Goal: Transaction & Acquisition: Purchase product/service

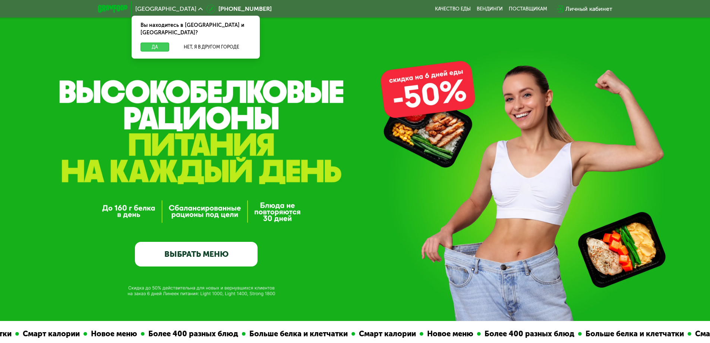
click at [150, 42] on button "Да" at bounding box center [155, 46] width 29 height 9
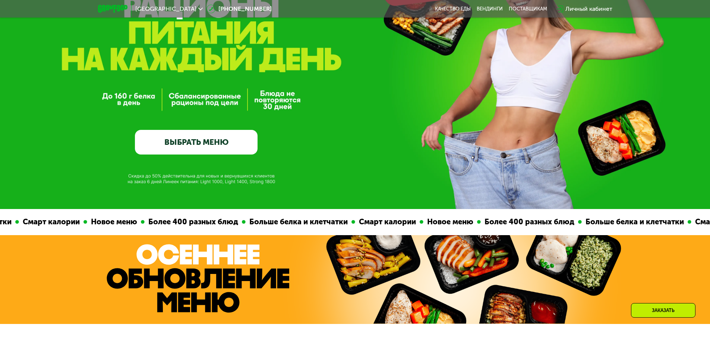
click at [183, 148] on link "ВЫБРАТЬ МЕНЮ" at bounding box center [196, 142] width 123 height 25
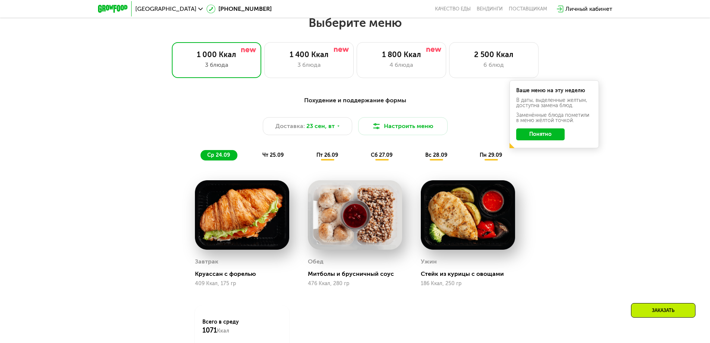
scroll to position [618, 0]
click at [329, 157] on span "пт 26.09" at bounding box center [327, 154] width 22 height 6
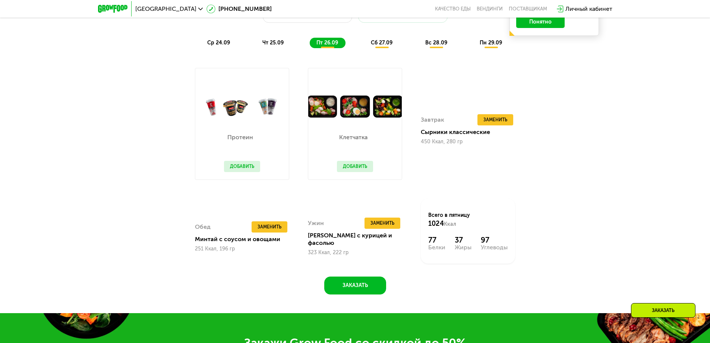
scroll to position [767, 0]
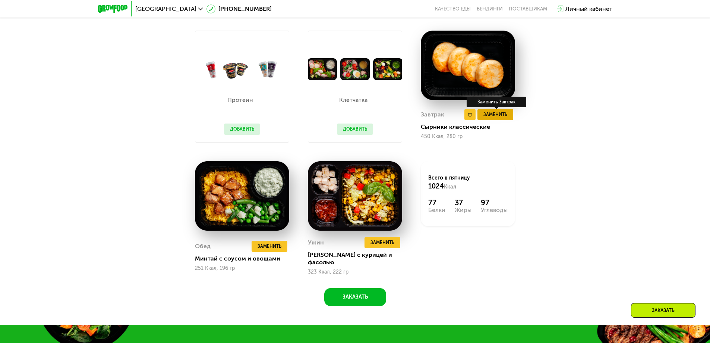
click at [498, 116] on span "Заменить" at bounding box center [495, 114] width 24 height 7
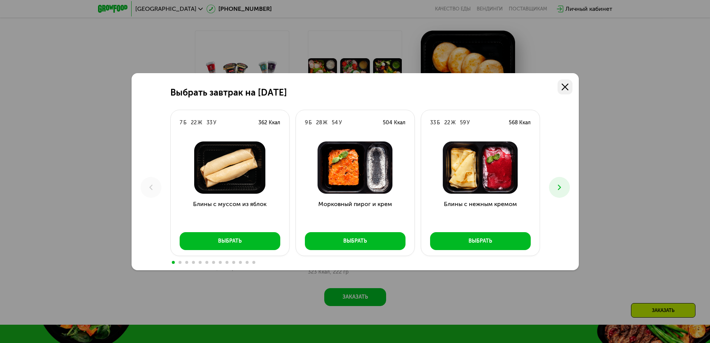
click at [567, 89] on use at bounding box center [565, 86] width 7 height 7
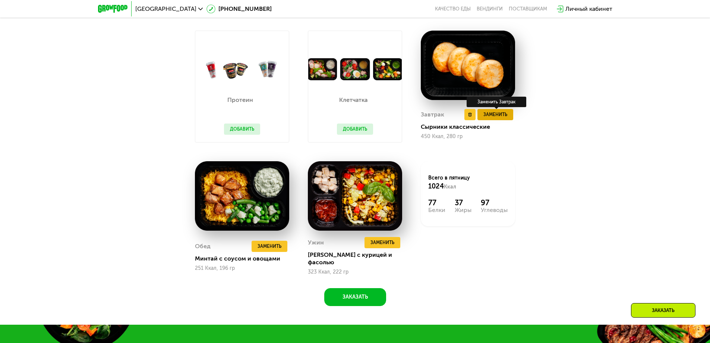
click at [503, 116] on span "Заменить" at bounding box center [495, 114] width 24 height 7
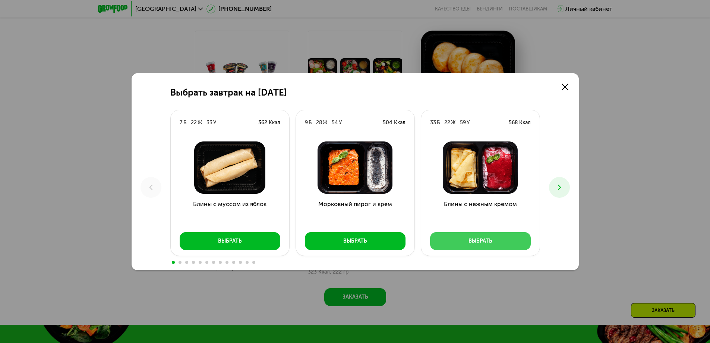
click at [476, 238] on div "Выбрать" at bounding box center [480, 240] width 23 height 7
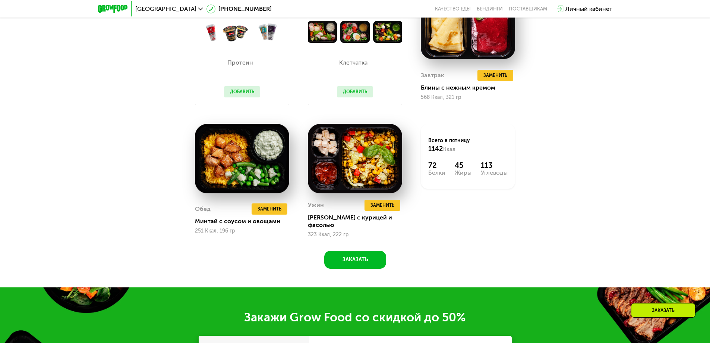
scroll to position [860, 0]
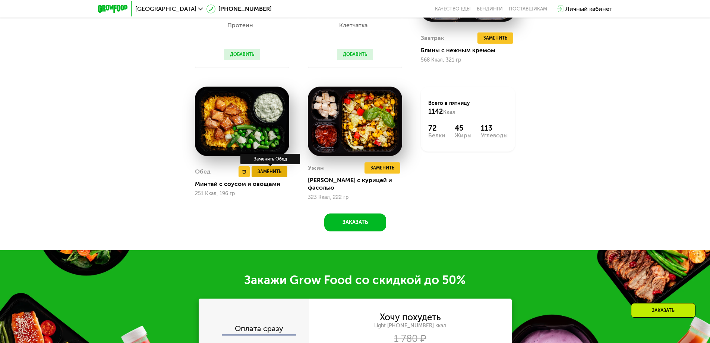
click at [271, 170] on span "Заменить" at bounding box center [270, 171] width 24 height 7
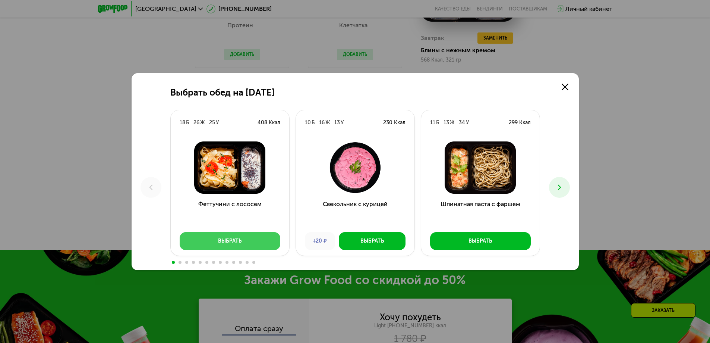
click at [240, 240] on div "Выбрать" at bounding box center [229, 240] width 23 height 7
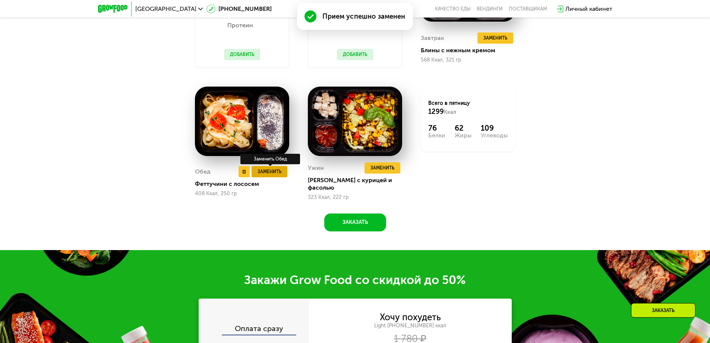
click at [269, 169] on span "Заменить" at bounding box center [270, 171] width 24 height 7
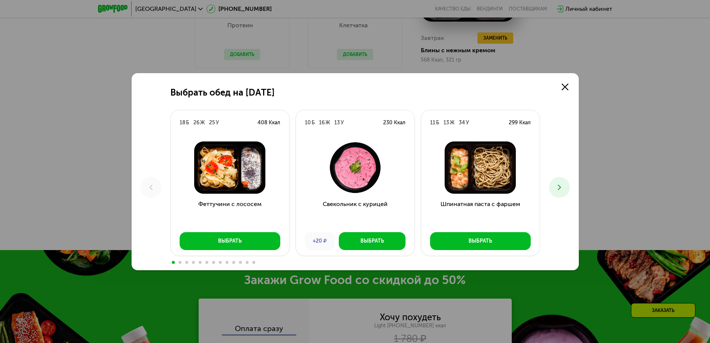
click at [562, 187] on icon at bounding box center [559, 187] width 9 height 9
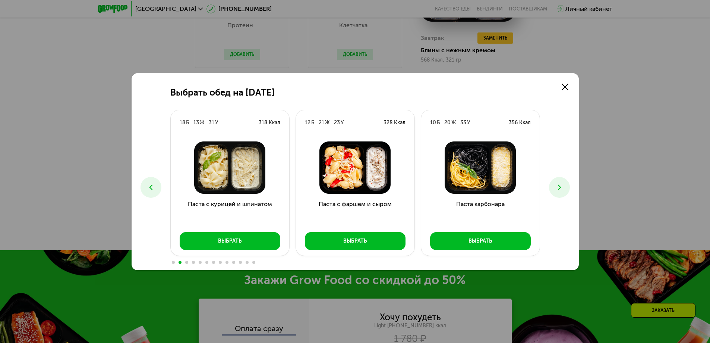
click at [562, 187] on icon at bounding box center [559, 187] width 9 height 9
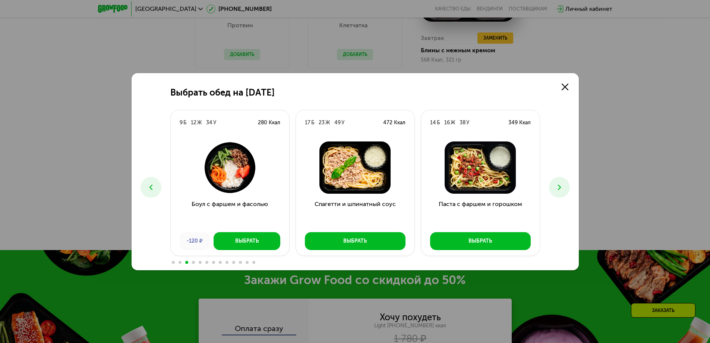
click at [562, 187] on icon at bounding box center [559, 187] width 9 height 9
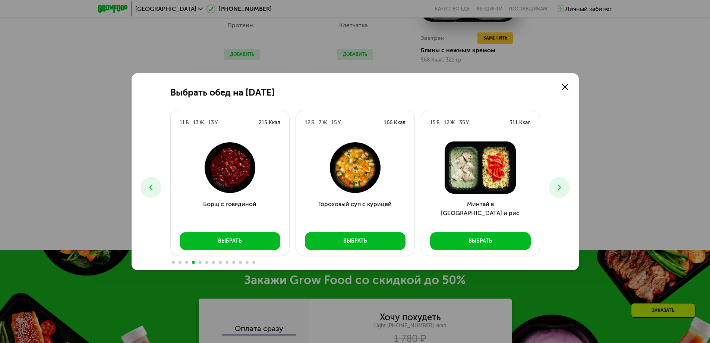
click at [562, 187] on icon at bounding box center [559, 187] width 9 height 9
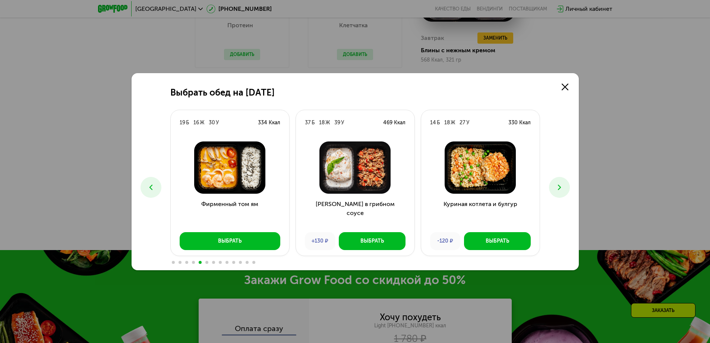
click at [562, 187] on icon at bounding box center [559, 187] width 9 height 9
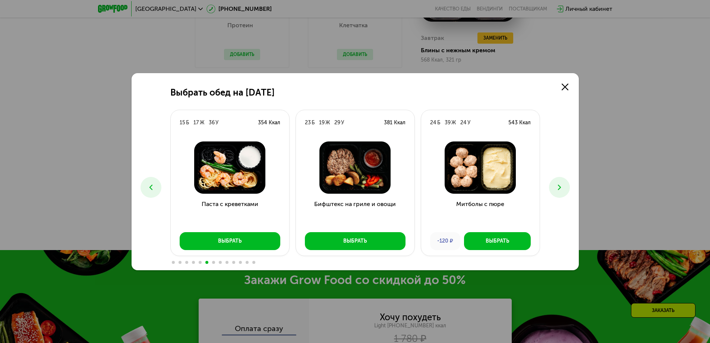
click at [562, 187] on icon at bounding box center [559, 187] width 9 height 9
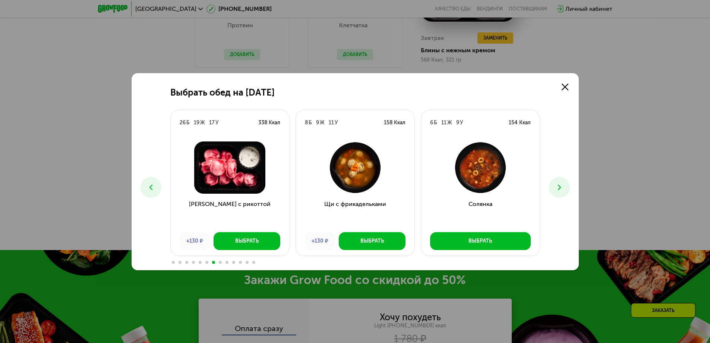
click at [150, 186] on icon at bounding box center [150, 187] width 9 height 9
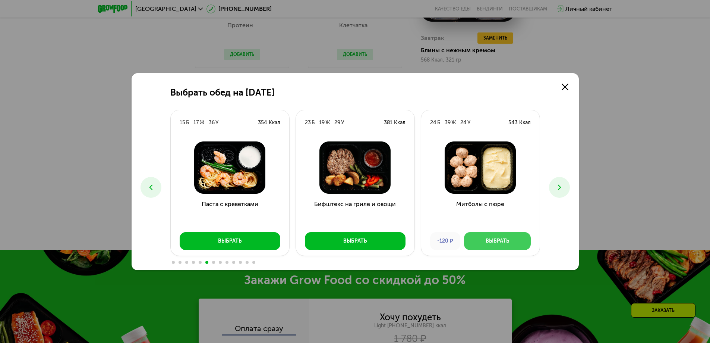
click at [501, 239] on div "Выбрать" at bounding box center [497, 240] width 23 height 7
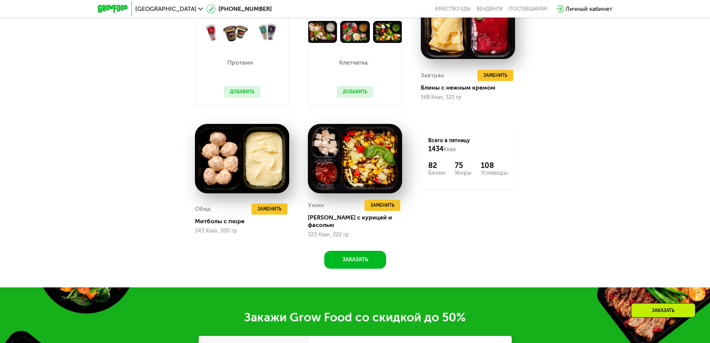
scroll to position [786, 0]
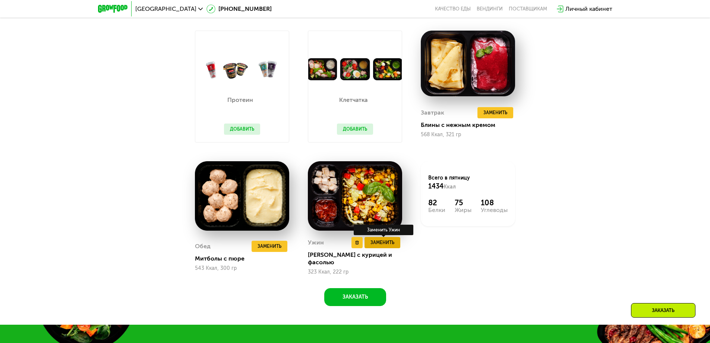
click at [383, 242] on span "Заменить" at bounding box center [383, 242] width 24 height 7
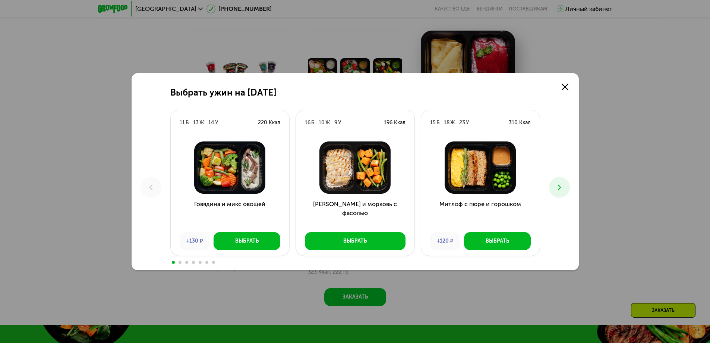
click at [560, 186] on use at bounding box center [559, 186] width 3 height 5
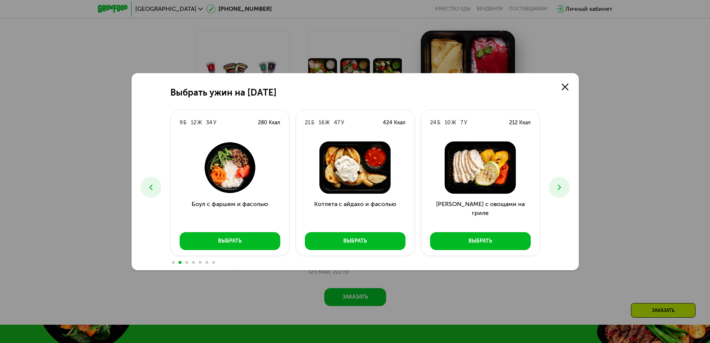
click at [560, 186] on use at bounding box center [559, 186] width 3 height 5
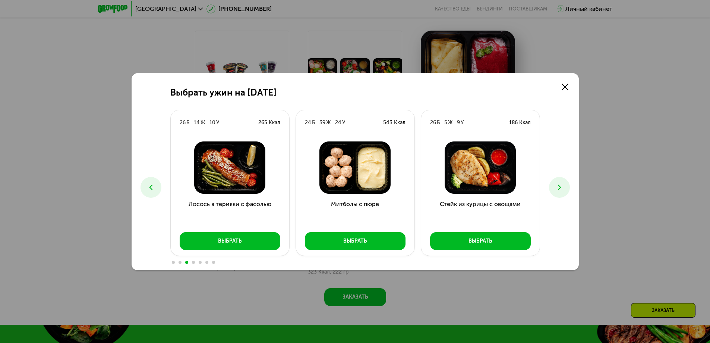
click at [560, 186] on use at bounding box center [559, 186] width 3 height 5
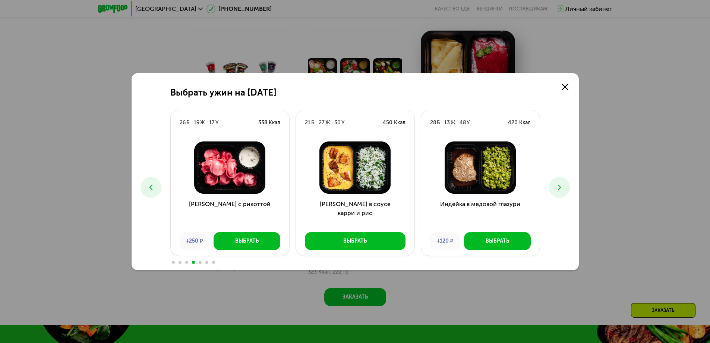
drag, startPoint x: 560, startPoint y: 186, endPoint x: 409, endPoint y: 233, distance: 157.3
click at [438, 233] on div "11 Б 13 Ж 14 У 220 Ккал Говядина и микс овощей +130 ₽ Выбрать 16 Б 10 Ж 9 У 196…" at bounding box center [355, 187] width 370 height 155
click at [353, 240] on div "Выбрать" at bounding box center [354, 240] width 23 height 7
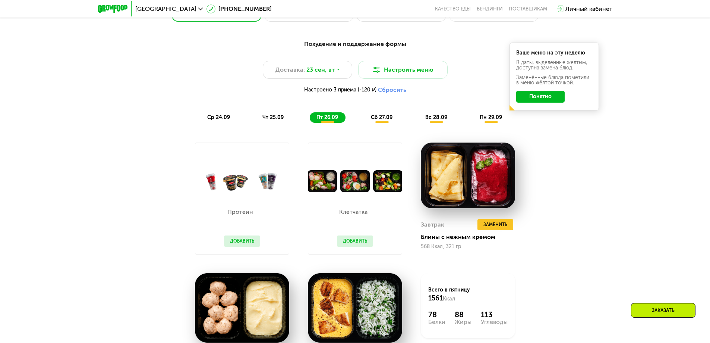
scroll to position [637, 0]
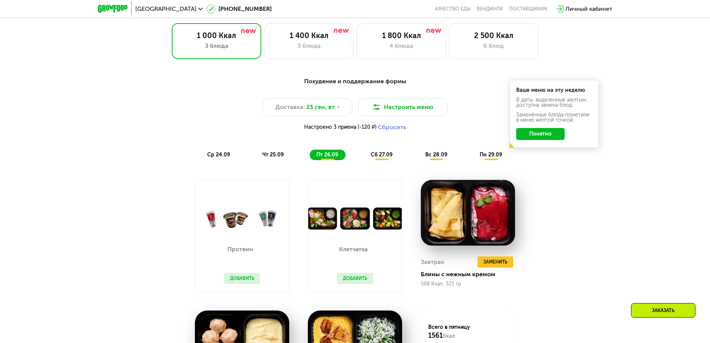
click at [382, 158] on span "сб 27.09" at bounding box center [382, 154] width 22 height 6
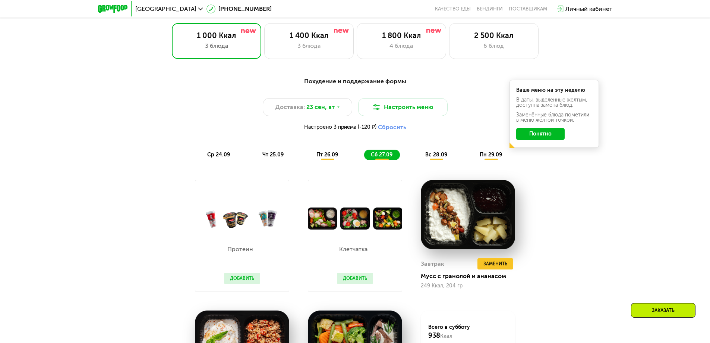
click at [325, 158] on span "пт 26.09" at bounding box center [327, 154] width 22 height 6
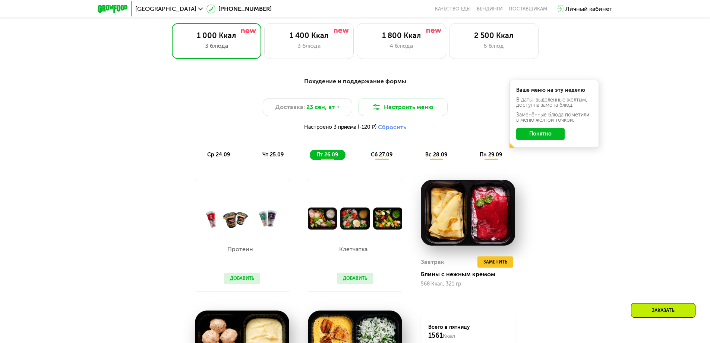
click at [384, 158] on span "сб 27.09" at bounding box center [382, 154] width 22 height 6
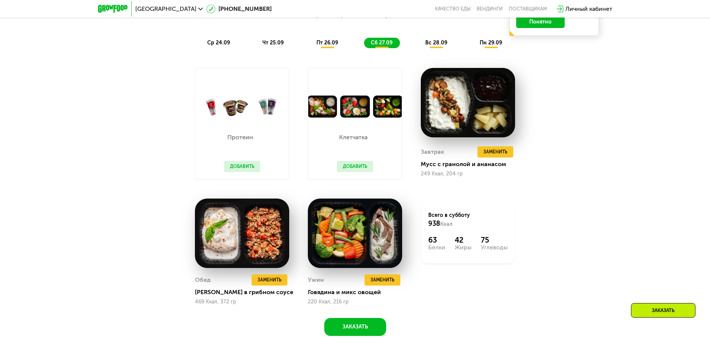
scroll to position [786, 0]
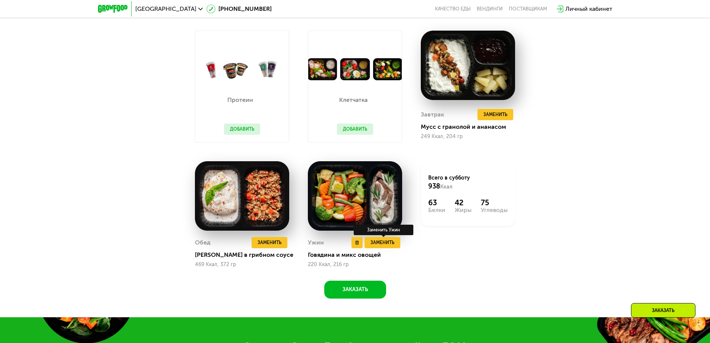
click at [382, 235] on div "Заменить Ужин" at bounding box center [384, 229] width 60 height 10
click at [381, 244] on span "Заменить" at bounding box center [383, 242] width 24 height 7
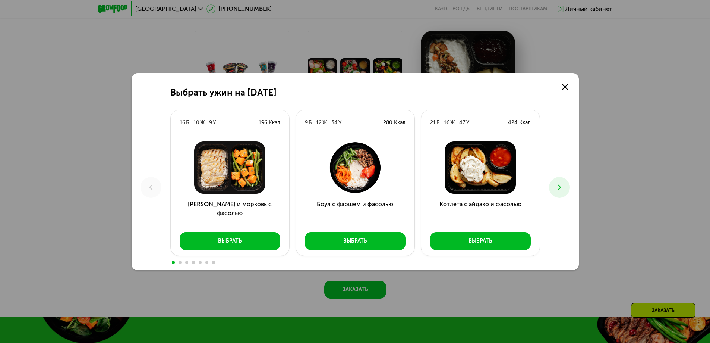
click at [551, 182] on button at bounding box center [559, 187] width 21 height 21
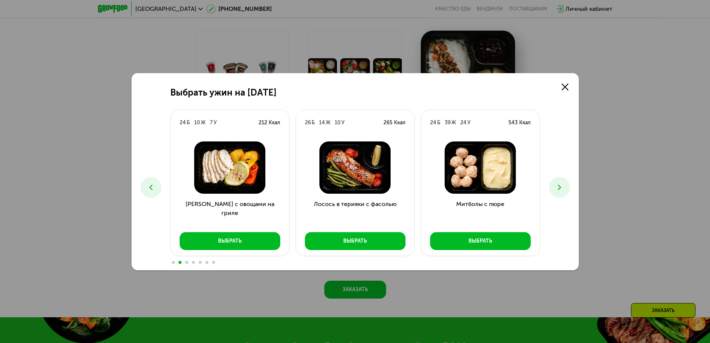
click at [555, 183] on icon at bounding box center [559, 187] width 9 height 9
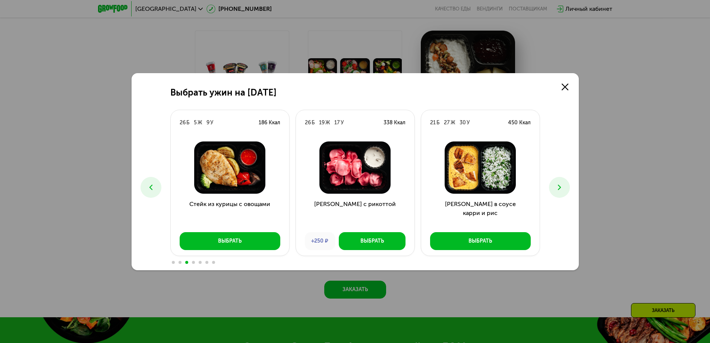
click at [155, 185] on icon at bounding box center [150, 187] width 9 height 9
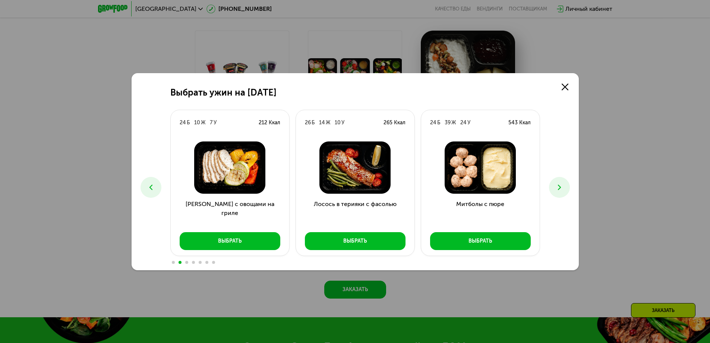
click at [560, 187] on icon at bounding box center [559, 187] width 9 height 9
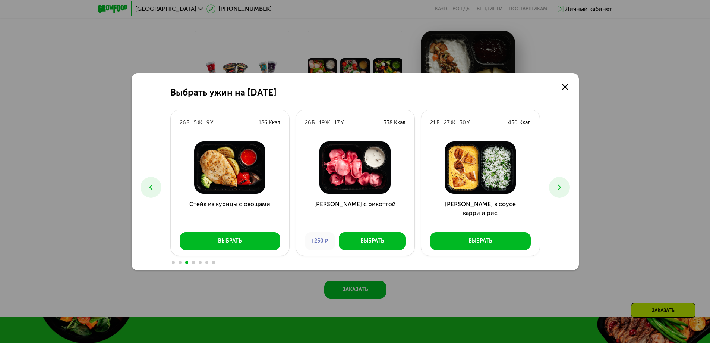
click at [560, 187] on icon at bounding box center [559, 187] width 9 height 9
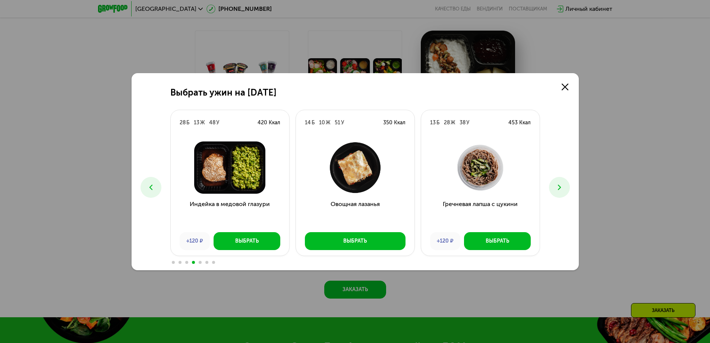
click at [560, 187] on icon at bounding box center [559, 187] width 9 height 9
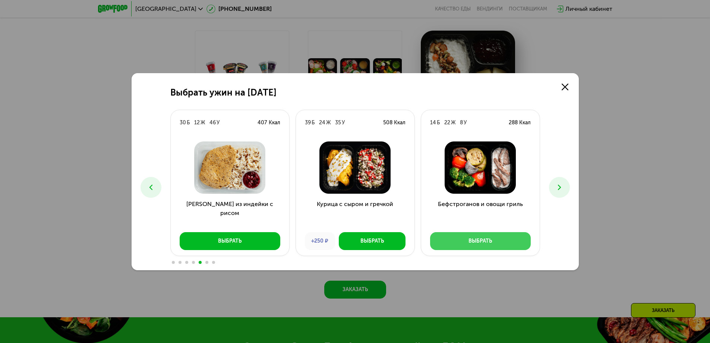
click at [475, 239] on div "Выбрать" at bounding box center [480, 240] width 23 height 7
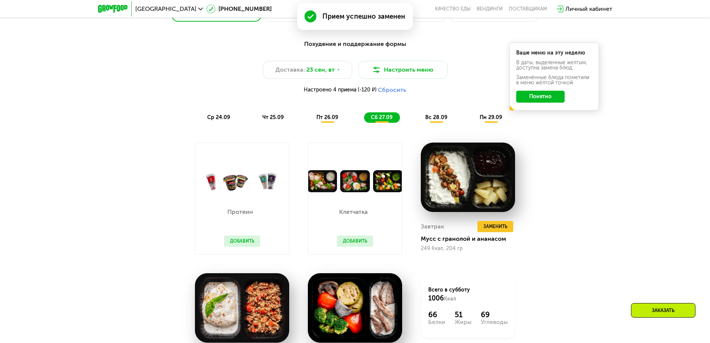
scroll to position [637, 0]
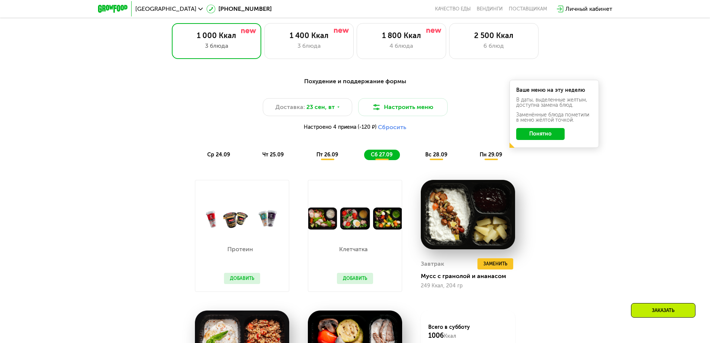
click at [678, 308] on div "Заказать" at bounding box center [663, 310] width 64 height 15
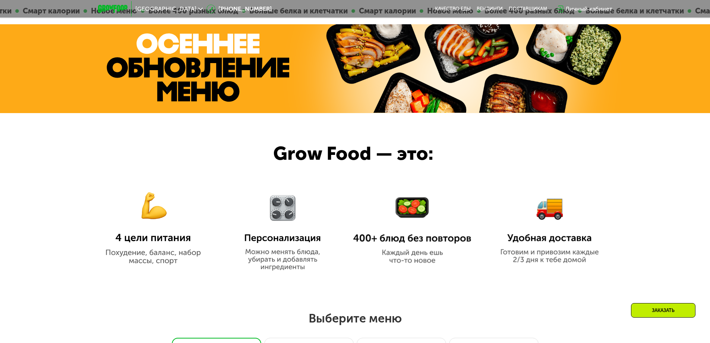
scroll to position [211, 0]
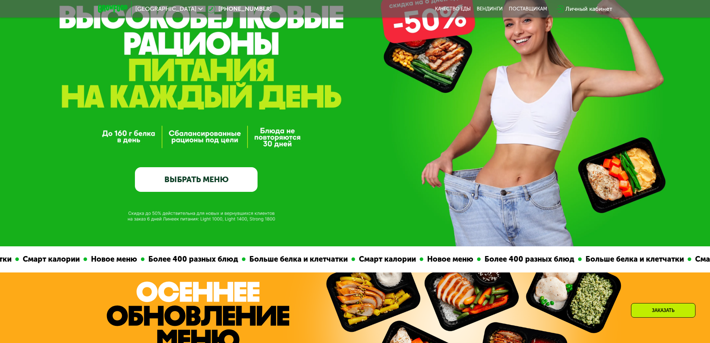
scroll to position [112, 0]
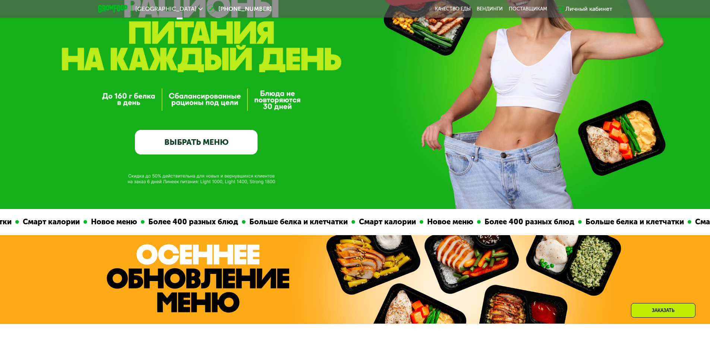
click at [190, 137] on link "ВЫБРАТЬ МЕНЮ" at bounding box center [196, 142] width 123 height 25
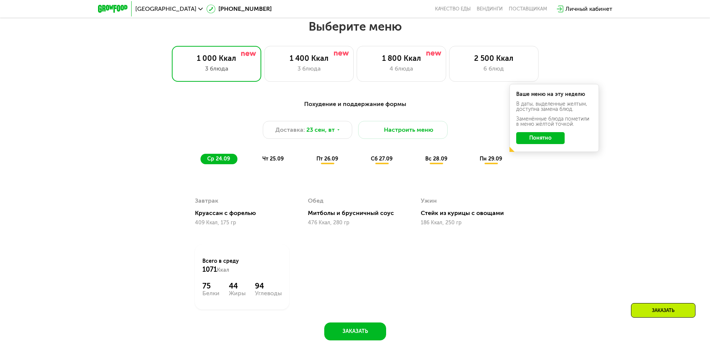
scroll to position [618, 0]
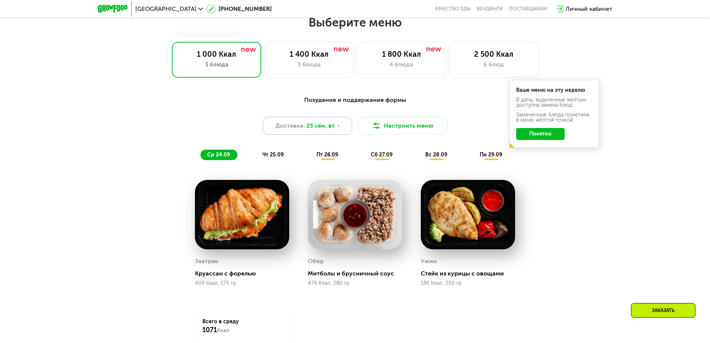
click at [342, 126] on div "Доставка: 23 сен, вт" at bounding box center [307, 126] width 89 height 18
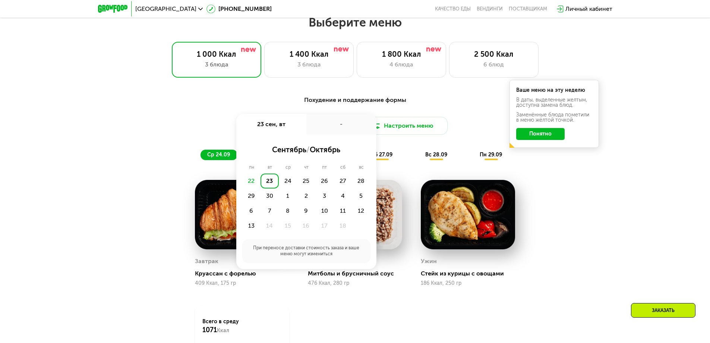
click at [579, 192] on div "Похудение и поддержание формы Доставка: 23 сен, вт 23 сен, вт - сентябрь / октя…" at bounding box center [355, 245] width 459 height 309
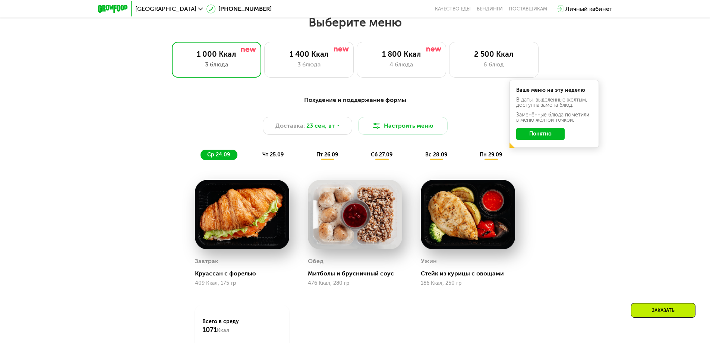
click at [385, 160] on div "сб 27.09" at bounding box center [382, 154] width 36 height 10
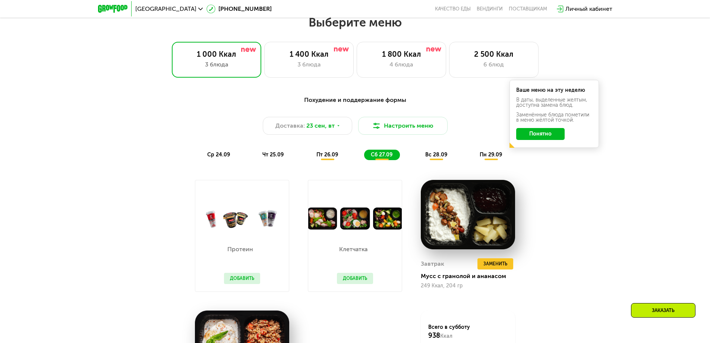
scroll to position [655, 0]
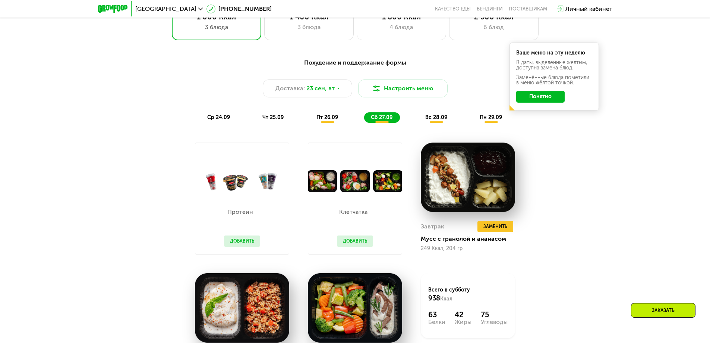
click at [325, 123] on div "пт 26.09" at bounding box center [328, 117] width 36 height 10
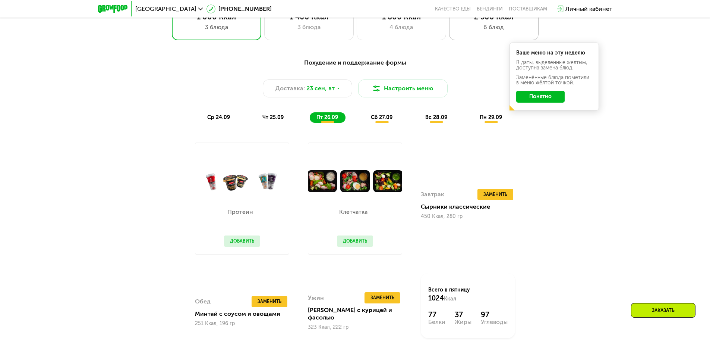
scroll to position [693, 0]
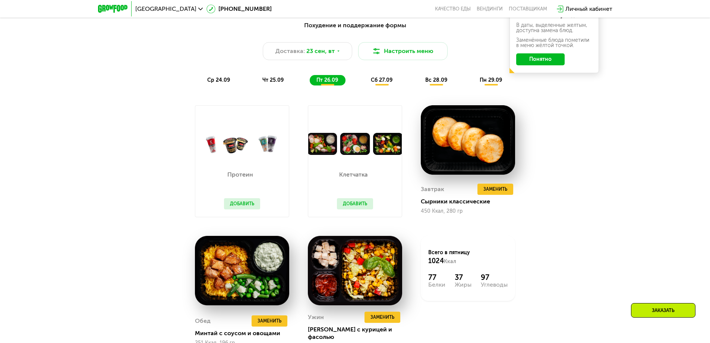
click at [383, 83] on span "сб 27.09" at bounding box center [382, 80] width 22 height 6
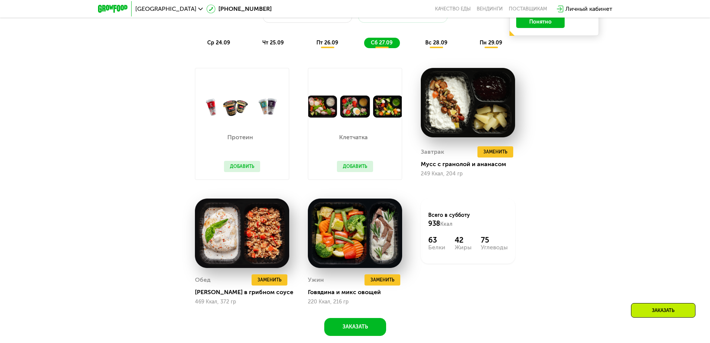
scroll to position [767, 0]
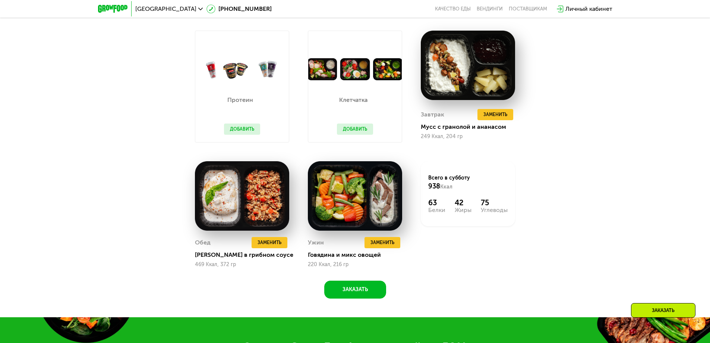
click at [354, 132] on button "Добавить" at bounding box center [355, 128] width 36 height 11
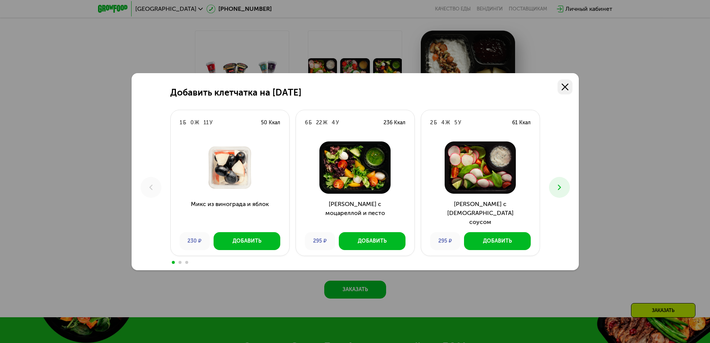
click at [565, 87] on use at bounding box center [565, 86] width 7 height 7
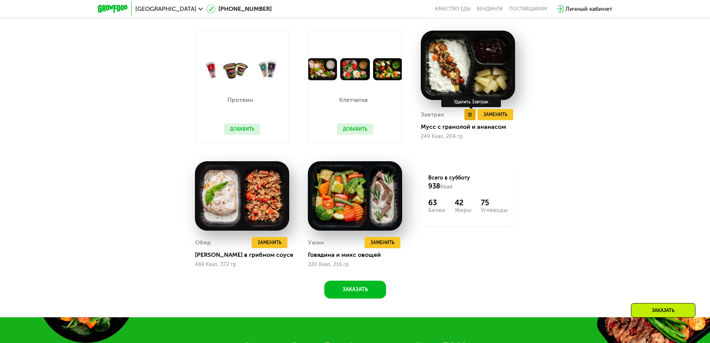
click at [469, 115] on icon at bounding box center [470, 115] width 4 height 4
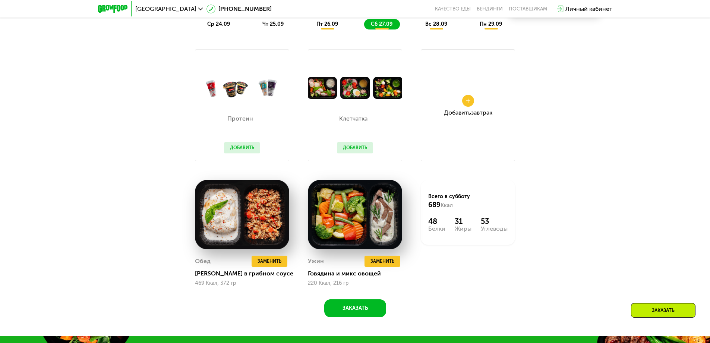
scroll to position [786, 0]
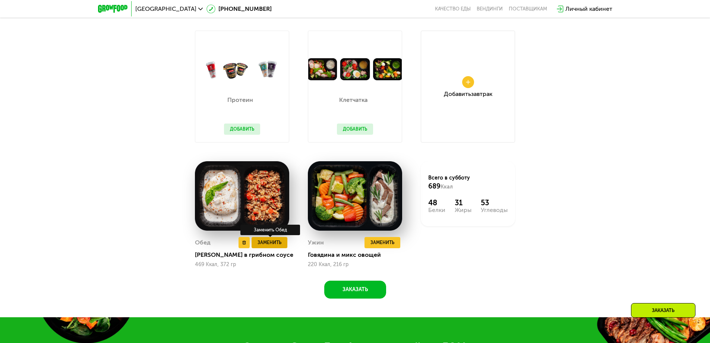
click at [271, 245] on span "Заменить" at bounding box center [270, 242] width 24 height 7
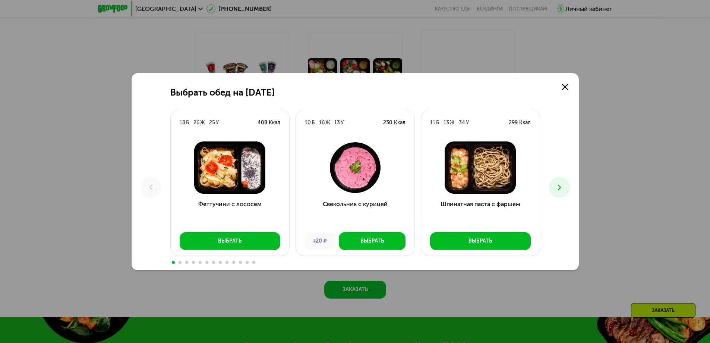
click at [243, 180] on img at bounding box center [230, 167] width 107 height 52
click at [558, 187] on icon at bounding box center [559, 187] width 9 height 9
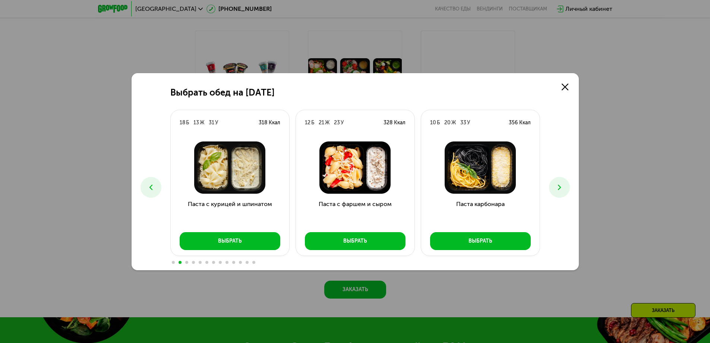
click at [558, 187] on icon at bounding box center [559, 187] width 9 height 9
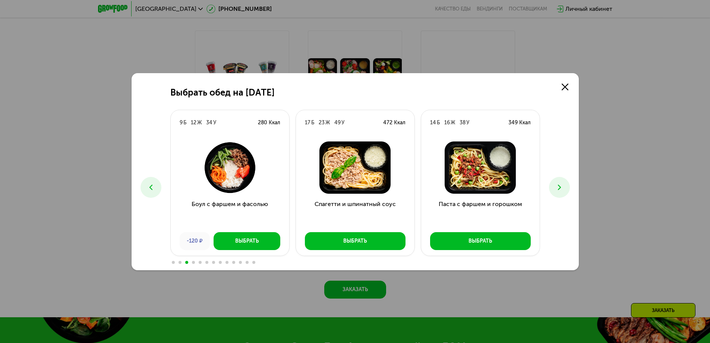
click at [558, 187] on icon at bounding box center [559, 187] width 9 height 9
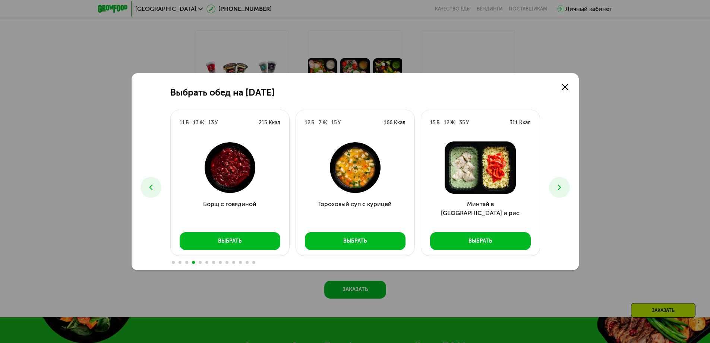
click at [558, 187] on icon at bounding box center [559, 187] width 9 height 9
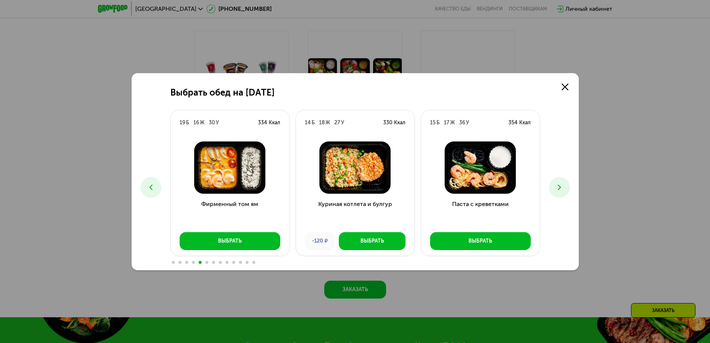
click at [558, 187] on icon at bounding box center [559, 187] width 9 height 9
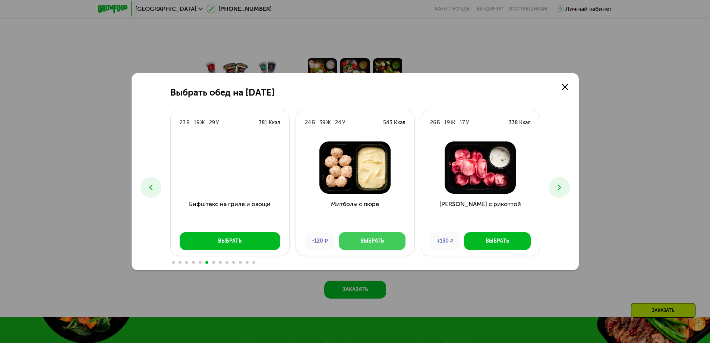
click at [361, 243] on div "Выбрать" at bounding box center [371, 240] width 23 height 7
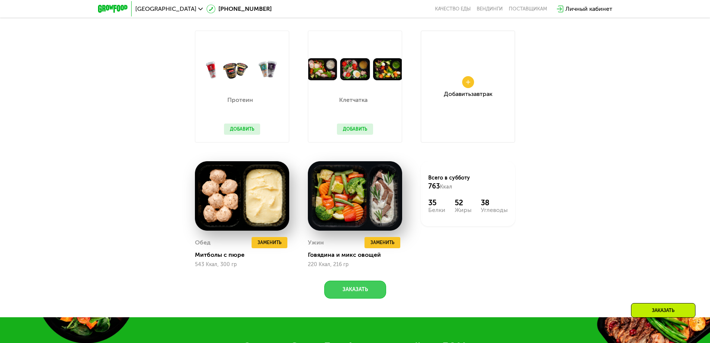
click at [350, 293] on button "Заказать" at bounding box center [355, 289] width 62 height 18
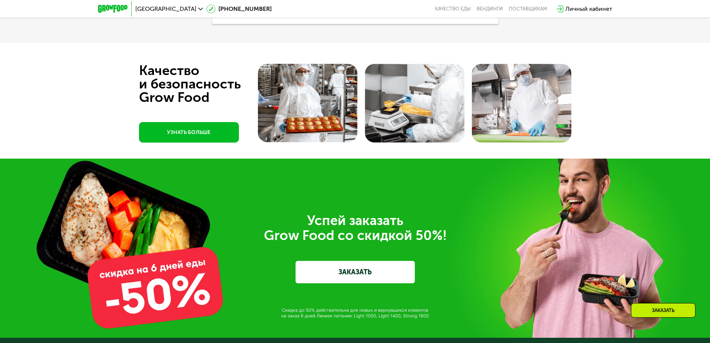
scroll to position [2484, 0]
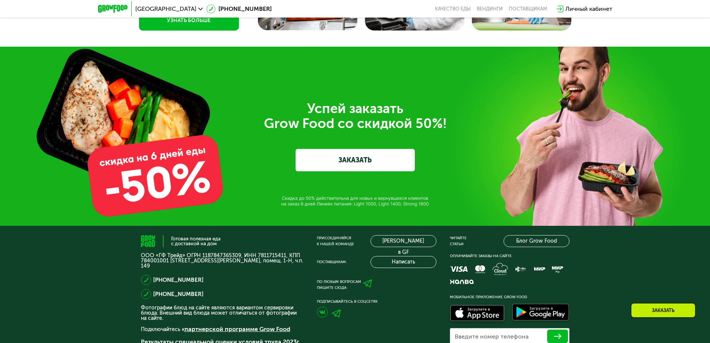
click at [346, 160] on link "ЗАКАЗАТЬ" at bounding box center [355, 160] width 119 height 22
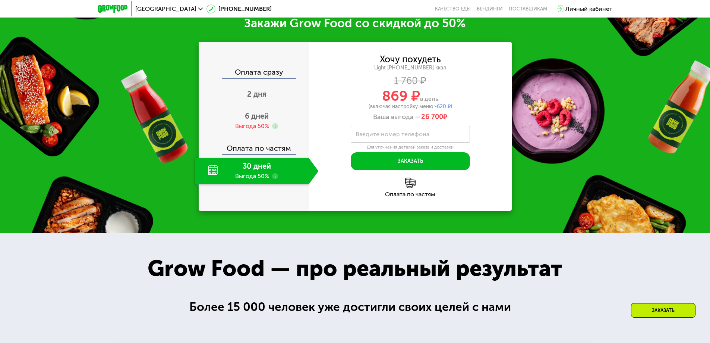
scroll to position [1088, 0]
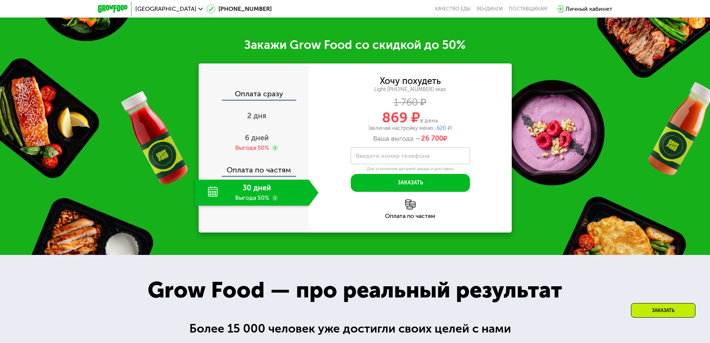
click at [122, 7] on img at bounding box center [112, 9] width 29 height 8
click at [110, 6] on img at bounding box center [112, 9] width 29 height 8
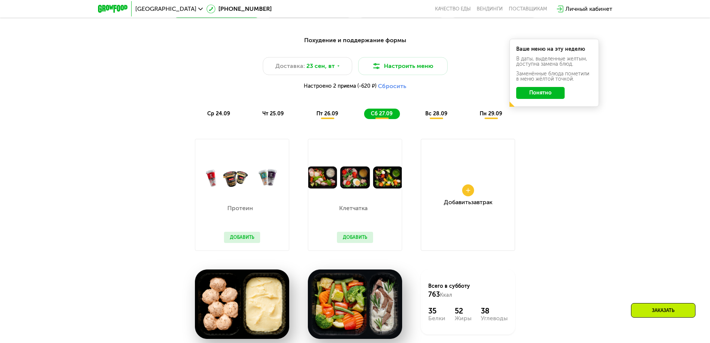
scroll to position [715, 0]
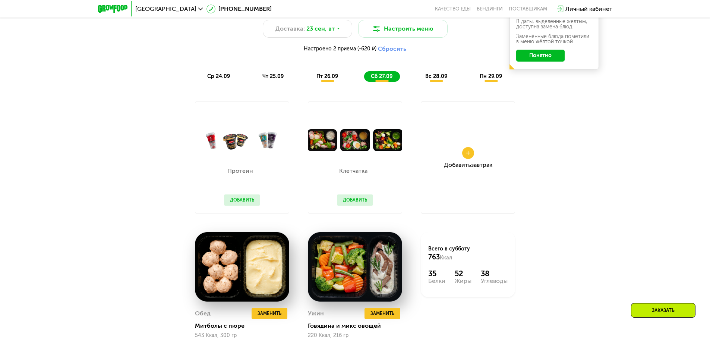
click at [435, 78] on span "вс 28.09" at bounding box center [436, 76] width 22 height 6
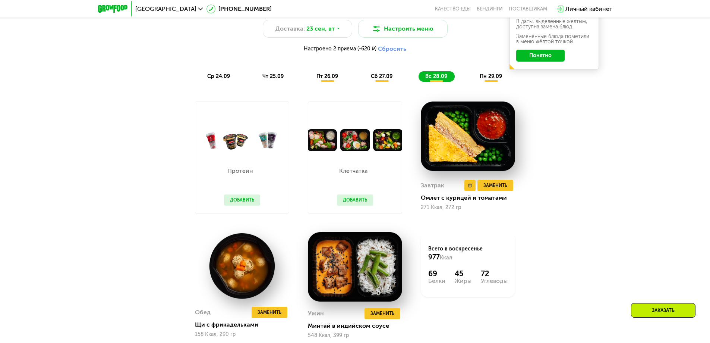
scroll to position [752, 0]
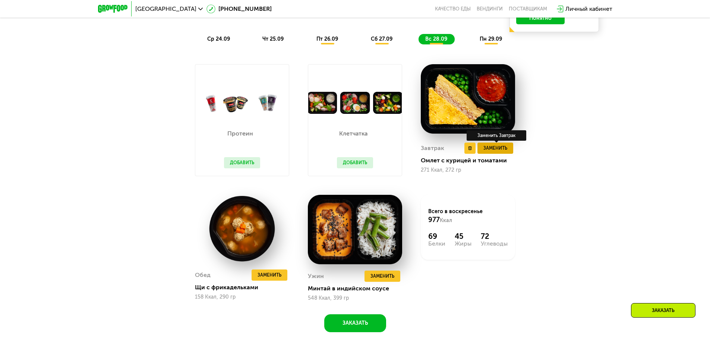
click at [492, 148] on span "Заменить" at bounding box center [495, 147] width 24 height 7
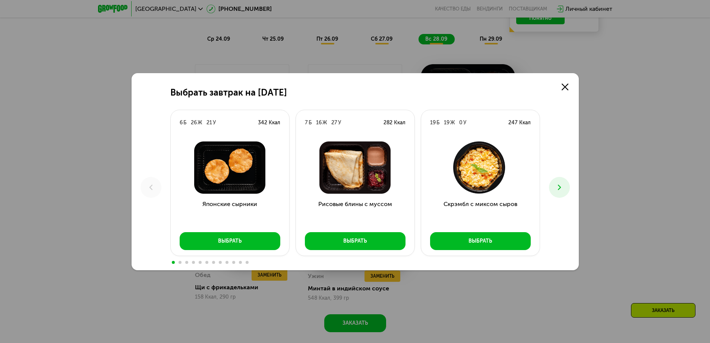
click at [560, 185] on icon at bounding box center [559, 187] width 9 height 9
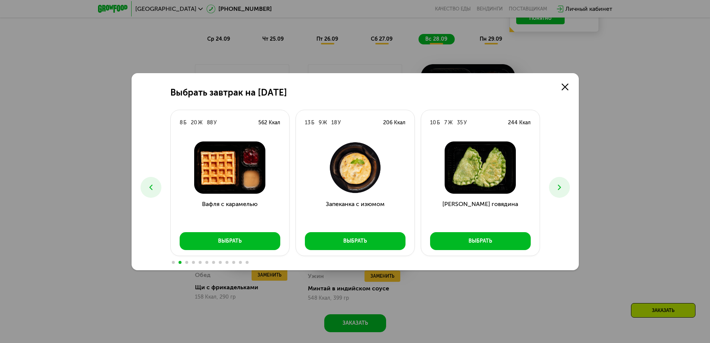
click at [560, 185] on icon at bounding box center [559, 187] width 9 height 9
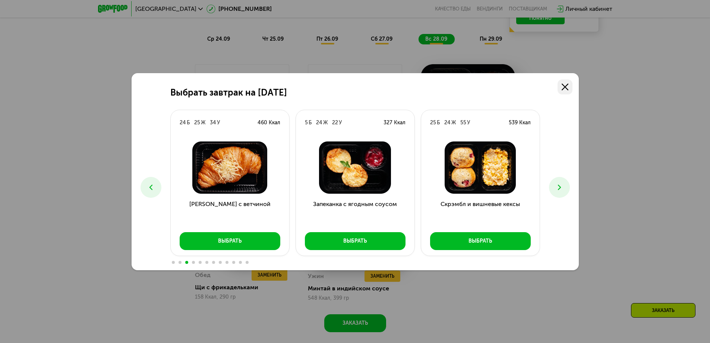
click at [564, 86] on icon at bounding box center [565, 86] width 7 height 7
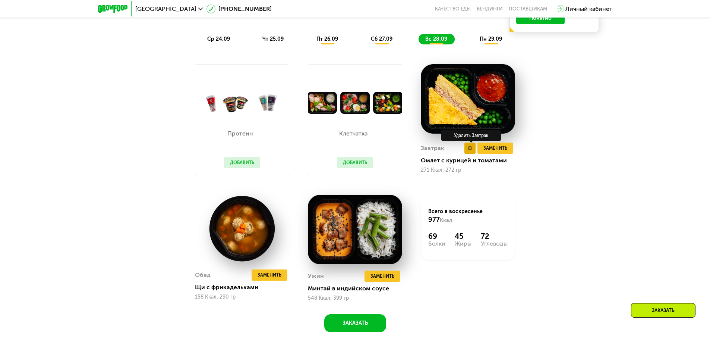
click at [469, 149] on use at bounding box center [470, 148] width 3 height 4
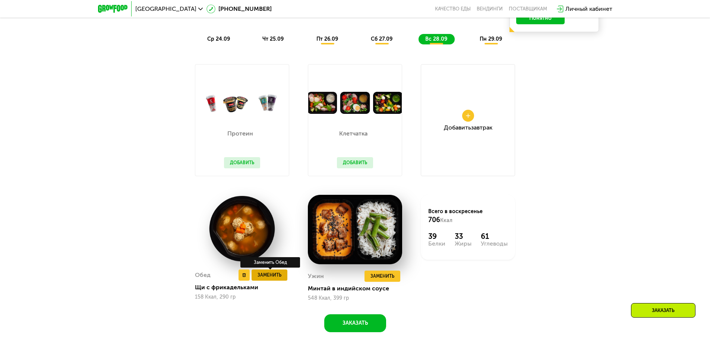
click at [272, 275] on span "Заменить" at bounding box center [270, 274] width 24 height 7
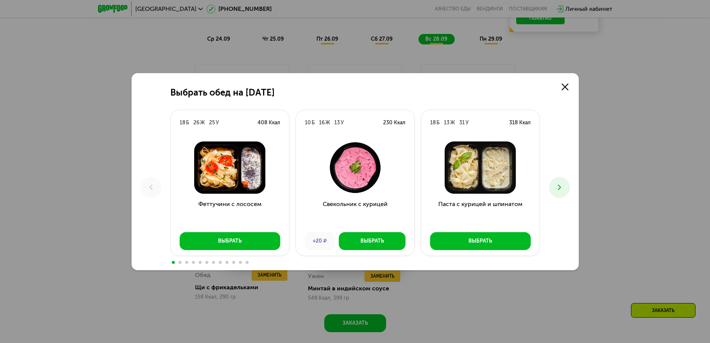
click at [557, 187] on icon at bounding box center [559, 187] width 9 height 9
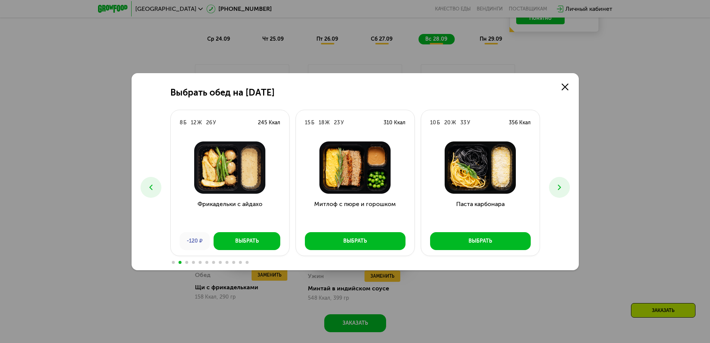
click at [557, 187] on icon at bounding box center [559, 187] width 9 height 9
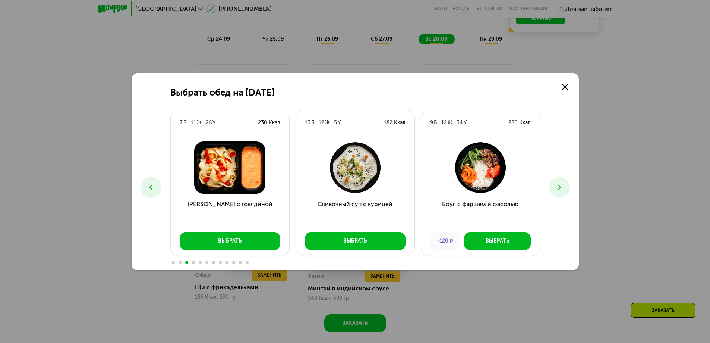
click at [557, 187] on icon at bounding box center [559, 187] width 9 height 9
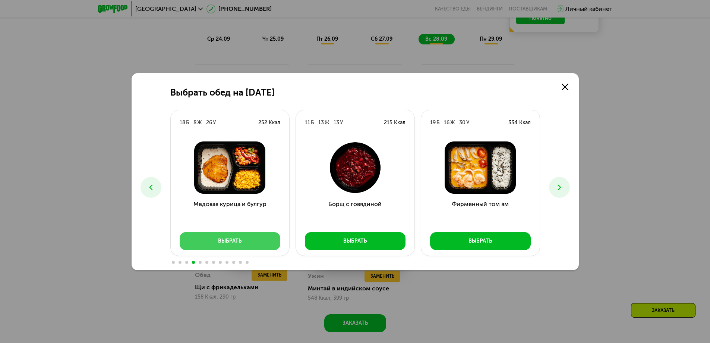
click at [240, 242] on div "Выбрать" at bounding box center [229, 240] width 23 height 7
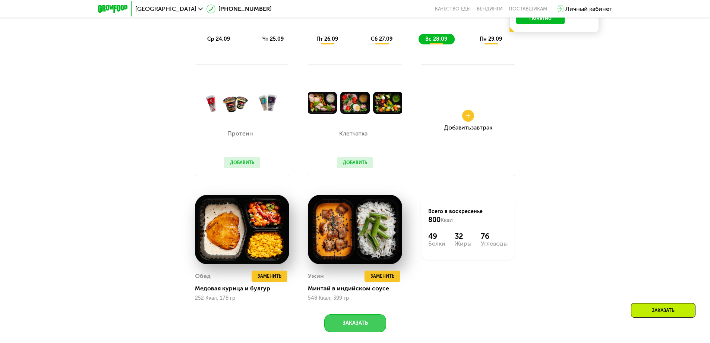
click at [353, 328] on button "Заказать" at bounding box center [355, 323] width 62 height 18
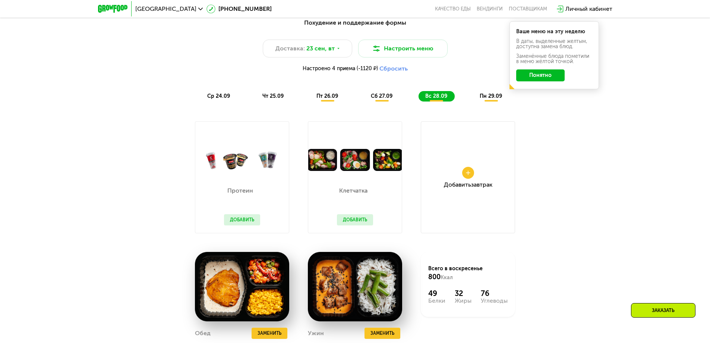
scroll to position [658, 0]
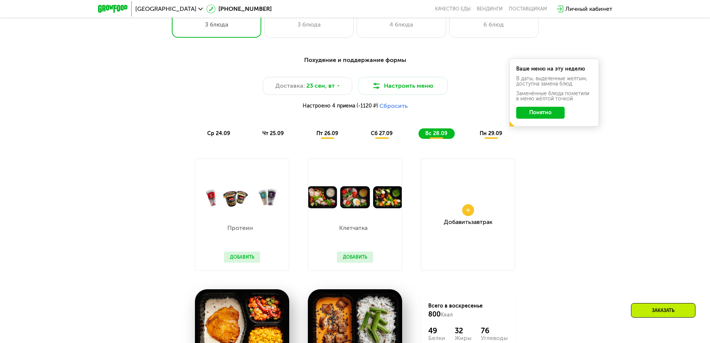
click at [384, 136] on span "сб 27.09" at bounding box center [382, 133] width 22 height 6
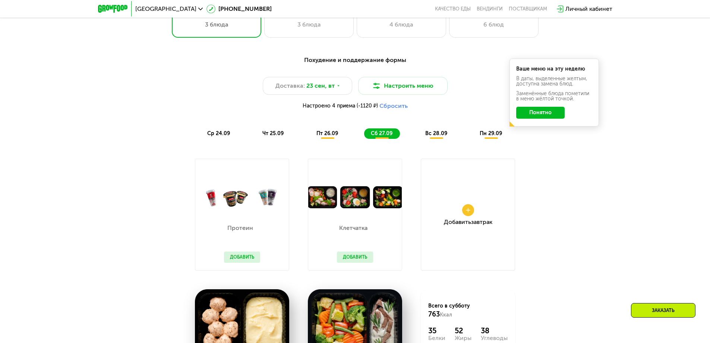
click at [331, 139] on div "пт 26.09" at bounding box center [328, 133] width 36 height 10
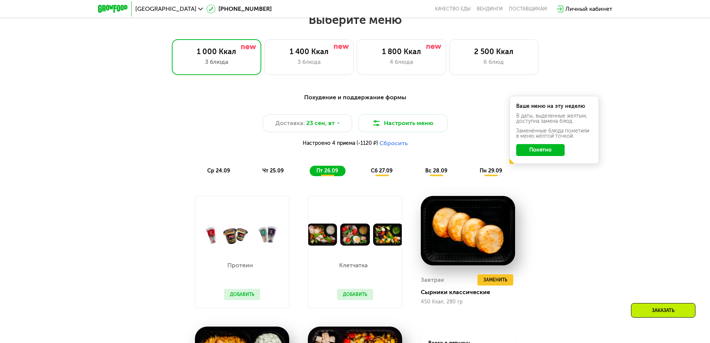
scroll to position [509, 0]
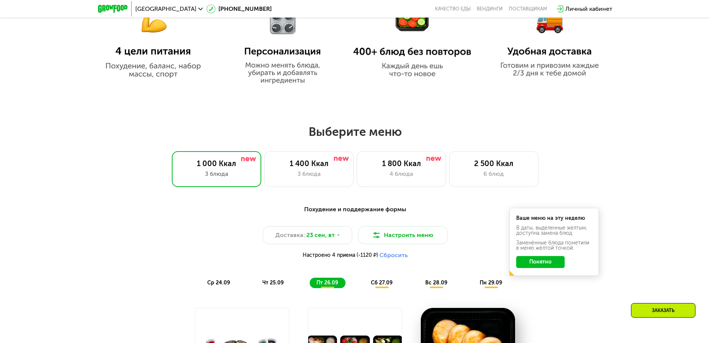
click at [492, 286] on span "пн 29.09" at bounding box center [491, 282] width 22 height 6
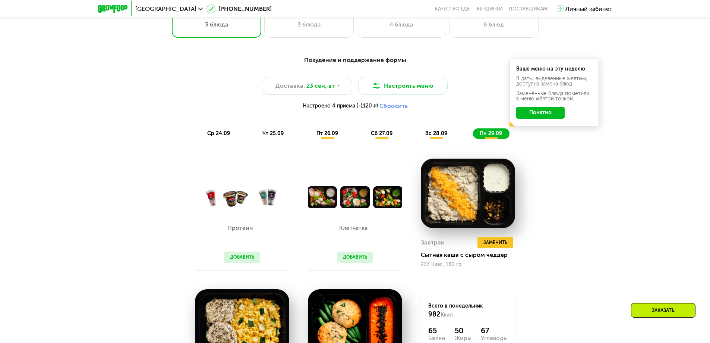
scroll to position [695, 0]
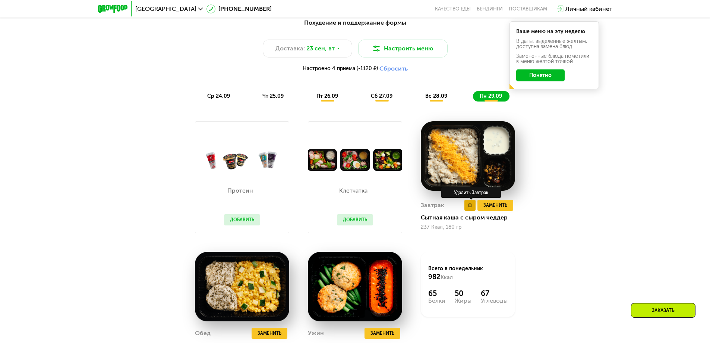
click at [472, 206] on button at bounding box center [469, 204] width 11 height 11
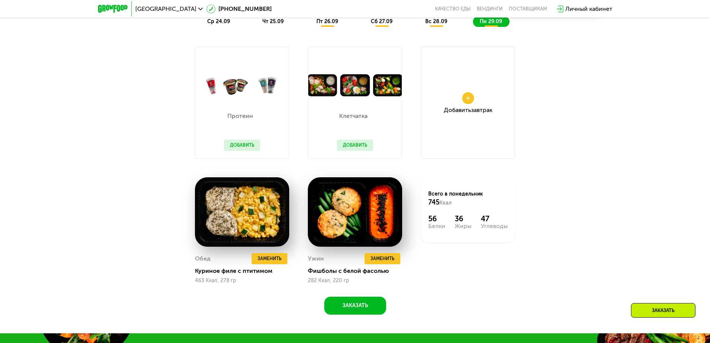
scroll to position [807, 0]
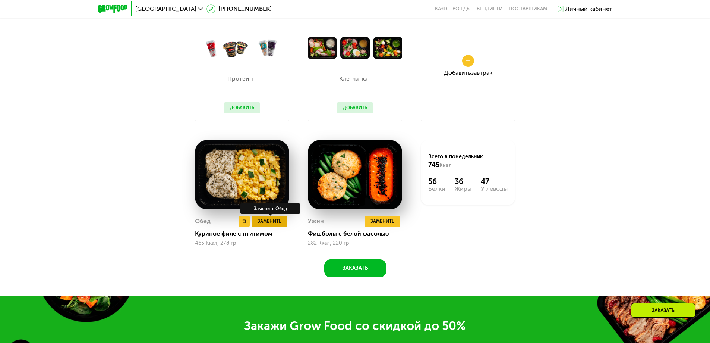
click at [261, 224] on span "Заменить" at bounding box center [270, 220] width 24 height 7
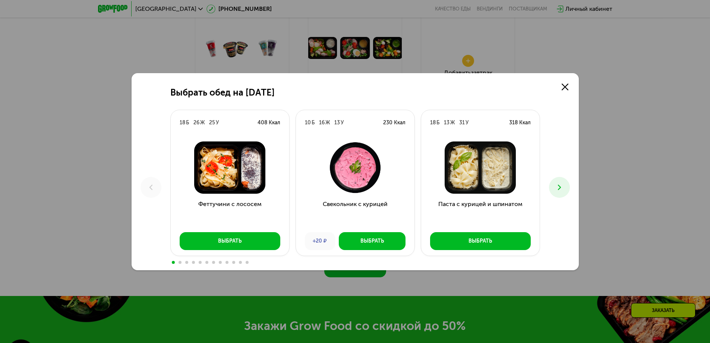
click at [560, 185] on icon at bounding box center [559, 187] width 9 height 9
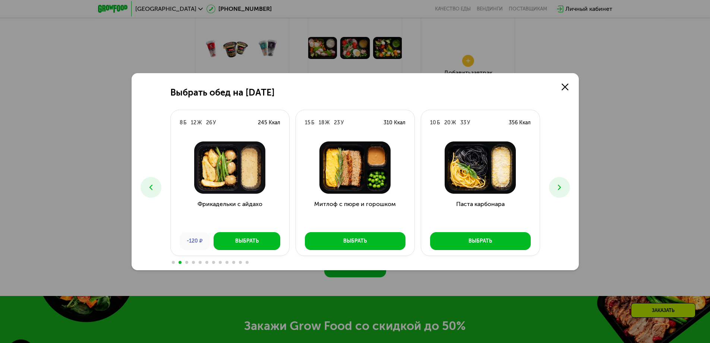
click at [560, 185] on icon at bounding box center [559, 187] width 9 height 9
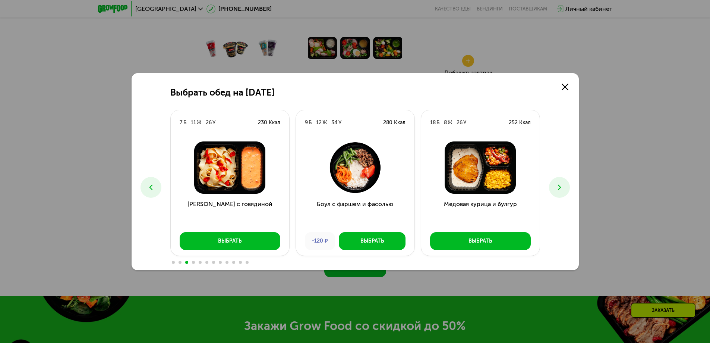
click at [560, 185] on icon at bounding box center [559, 187] width 9 height 9
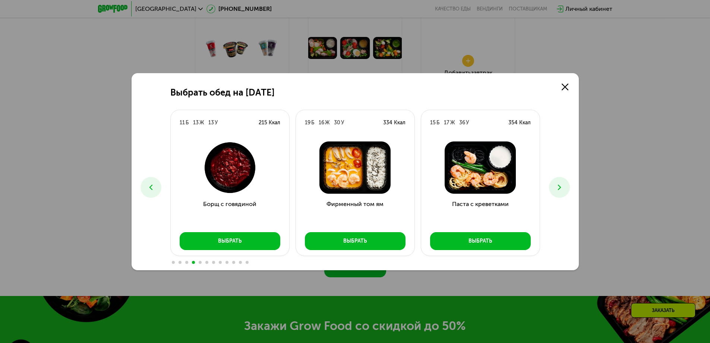
click at [560, 185] on icon at bounding box center [559, 187] width 9 height 9
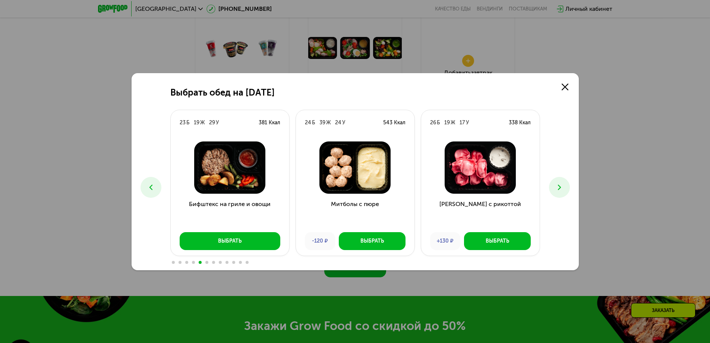
click at [560, 185] on icon at bounding box center [559, 187] width 9 height 9
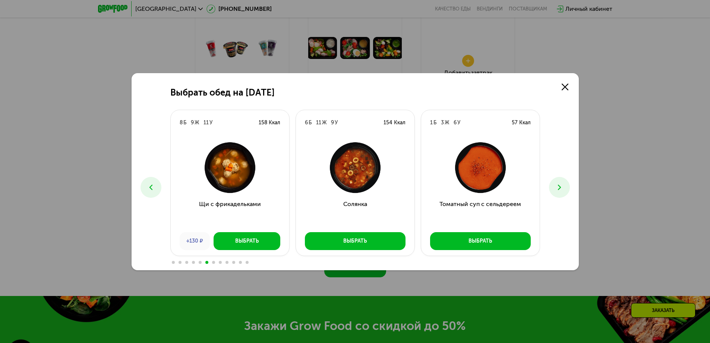
click at [560, 185] on icon at bounding box center [559, 187] width 9 height 9
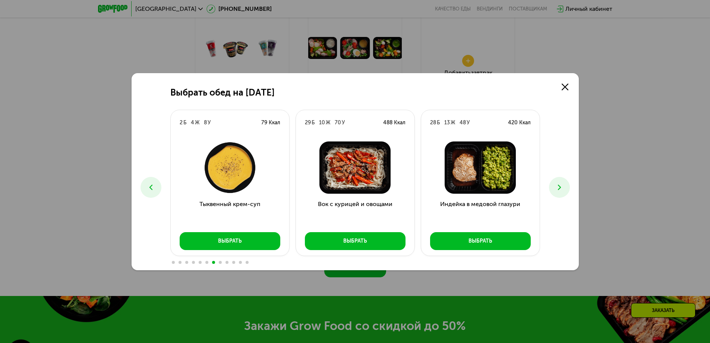
click at [560, 185] on icon at bounding box center [559, 187] width 9 height 9
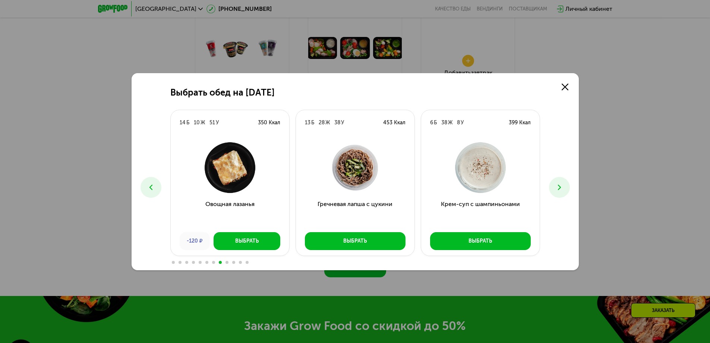
click at [560, 185] on icon at bounding box center [559, 187] width 9 height 9
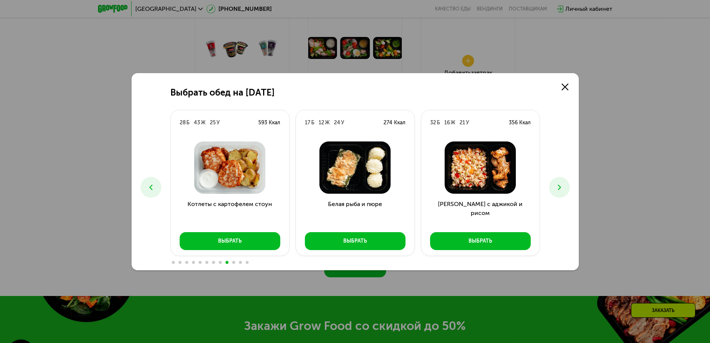
click at [560, 185] on icon at bounding box center [559, 187] width 9 height 9
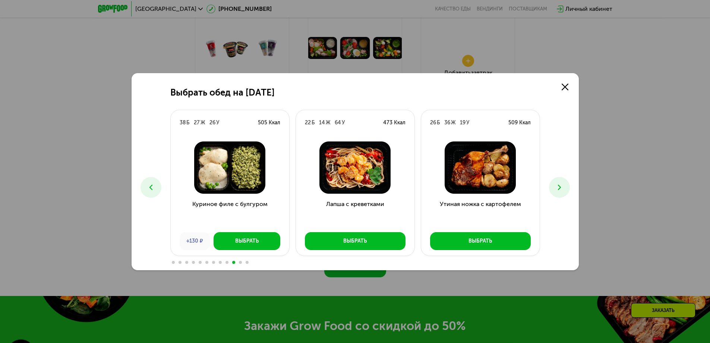
click at [560, 185] on icon at bounding box center [559, 187] width 9 height 9
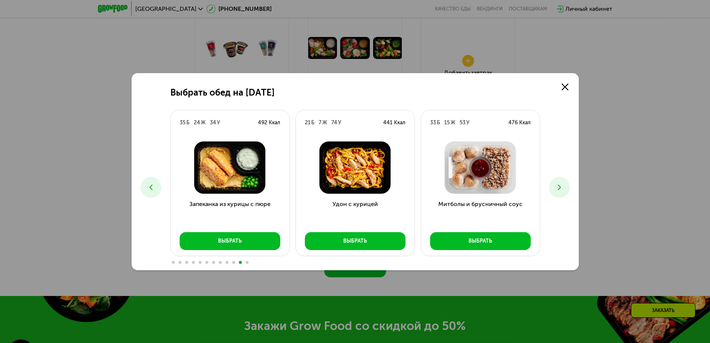
click at [560, 185] on icon at bounding box center [559, 187] width 9 height 9
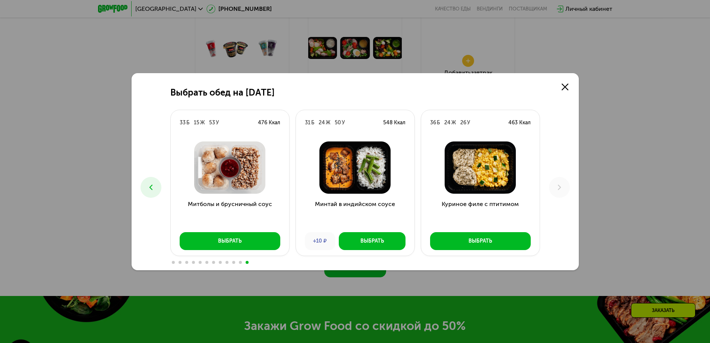
click at [152, 185] on use at bounding box center [150, 186] width 3 height 5
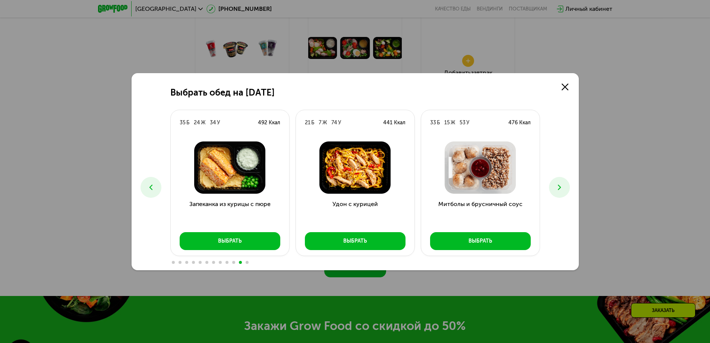
click at [152, 185] on use at bounding box center [150, 186] width 3 height 5
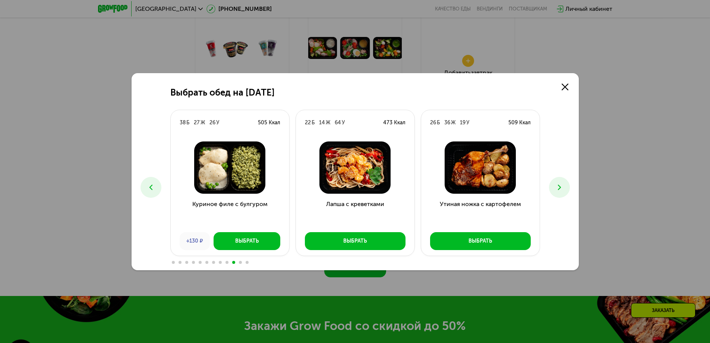
click at [152, 185] on use at bounding box center [150, 186] width 3 height 5
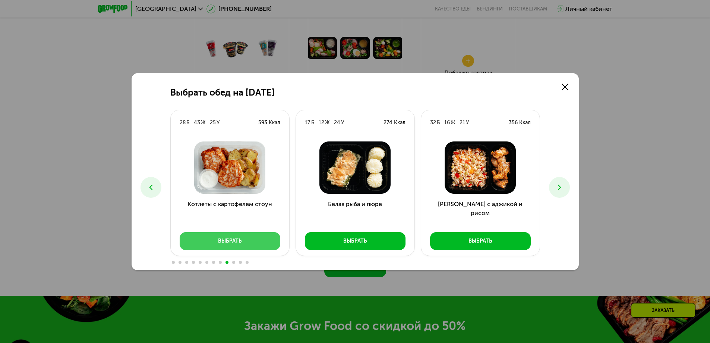
click at [220, 243] on div "Выбрать" at bounding box center [229, 240] width 23 height 7
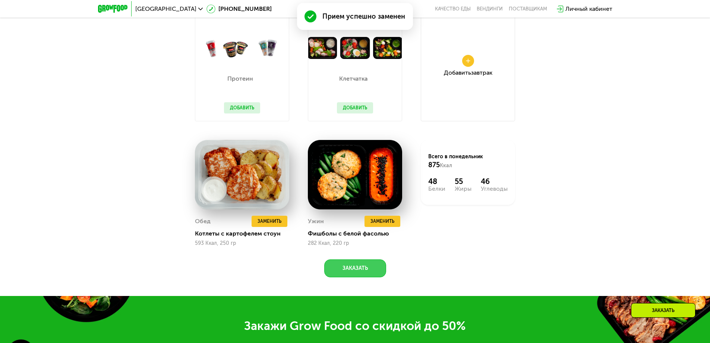
click at [361, 274] on button "Заказать" at bounding box center [355, 268] width 62 height 18
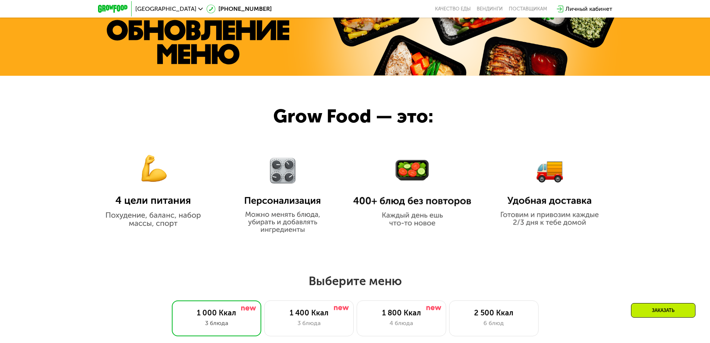
scroll to position [397, 0]
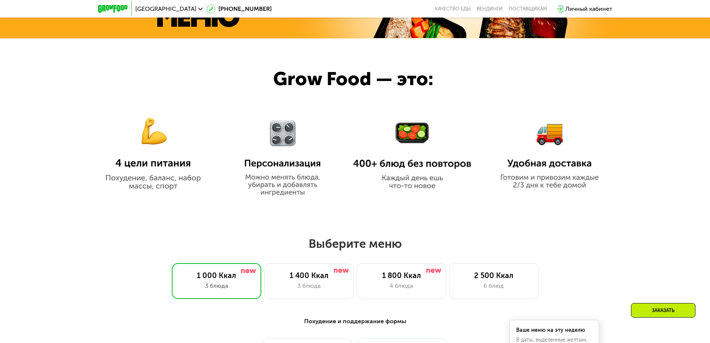
click at [408, 144] on img at bounding box center [412, 155] width 118 height 68
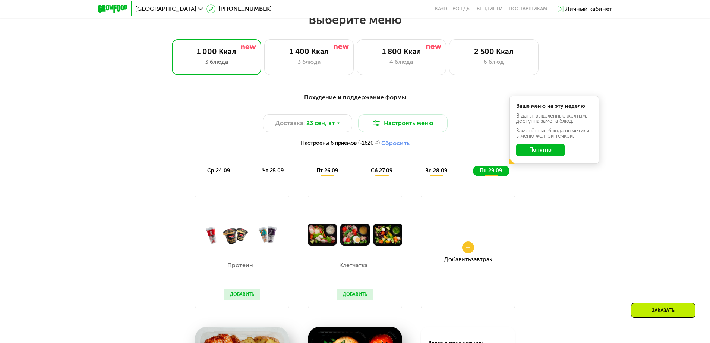
scroll to position [658, 0]
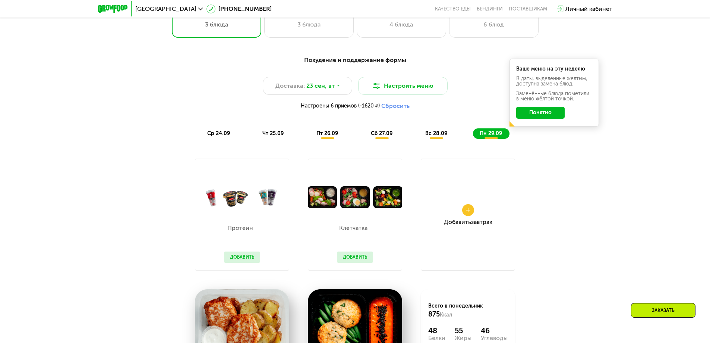
click at [662, 313] on div "Заказать" at bounding box center [663, 310] width 64 height 15
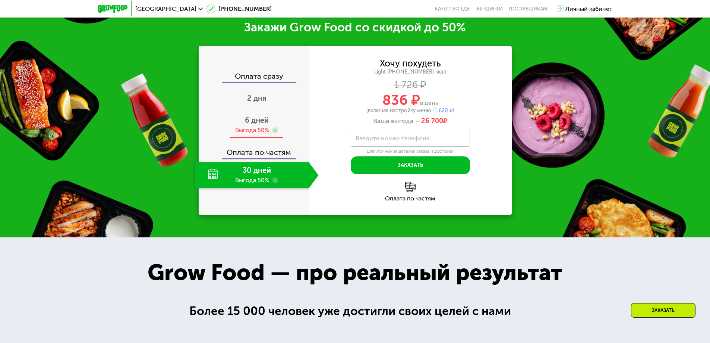
click at [275, 132] on use at bounding box center [275, 130] width 6 height 6
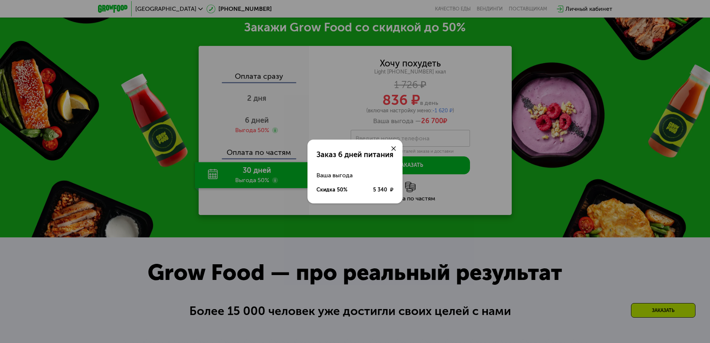
click at [394, 146] on icon at bounding box center [393, 148] width 4 height 4
